Goal: Use online tool/utility: Utilize a website feature to perform a specific function

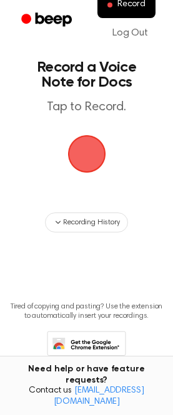
click at [88, 151] on span "button" at bounding box center [86, 153] width 67 height 67
click at [89, 159] on span "button" at bounding box center [86, 154] width 54 height 54
click at [95, 133] on span "button" at bounding box center [86, 154] width 42 height 42
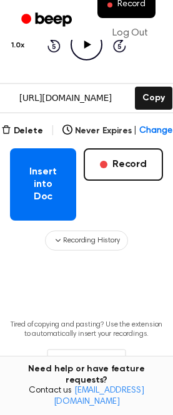
scroll to position [168, 0]
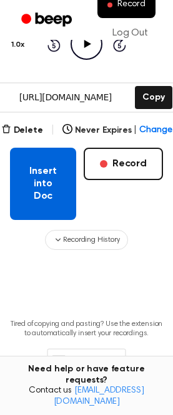
click at [46, 188] on button "Insert into Doc" at bounding box center [43, 184] width 66 height 72
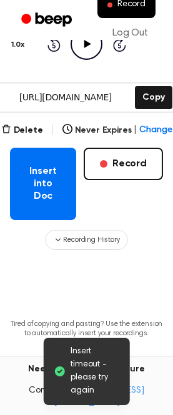
click at [80, 373] on span "Insert timeout - please try again" at bounding box center [94, 371] width 49 height 52
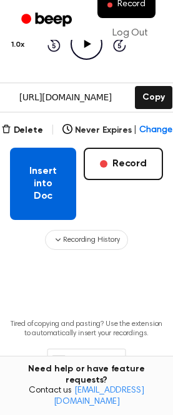
click at [40, 191] on button "Insert into Doc" at bounding box center [43, 184] width 66 height 72
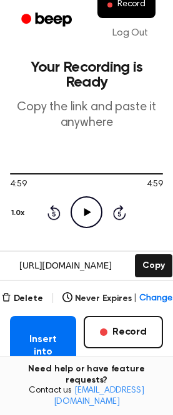
scroll to position [136, 0]
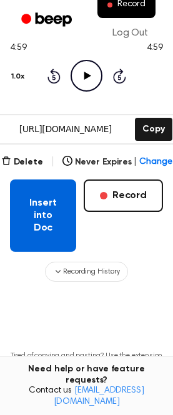
click at [25, 209] on button "Insert into Doc" at bounding box center [43, 215] width 66 height 72
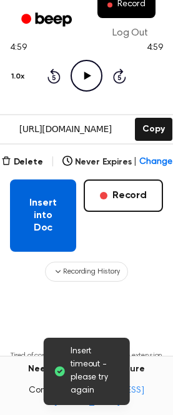
click at [50, 205] on button "Insert into Doc" at bounding box center [43, 215] width 66 height 72
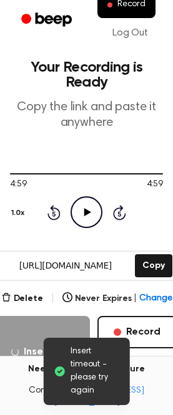
scroll to position [101, 0]
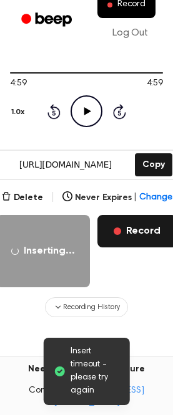
click at [122, 234] on button "Record" at bounding box center [136, 231] width 79 height 32
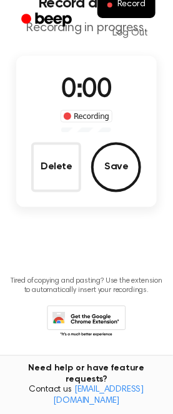
scroll to position [0, 0]
